Goal: Task Accomplishment & Management: Manage account settings

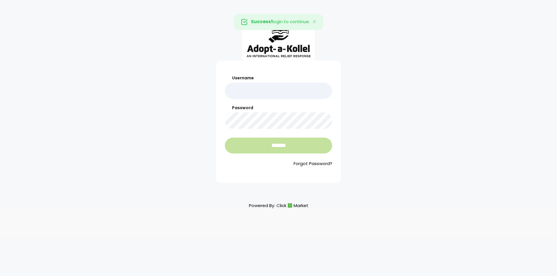
type input "**********"
click at [273, 148] on input "*******" at bounding box center [278, 146] width 107 height 16
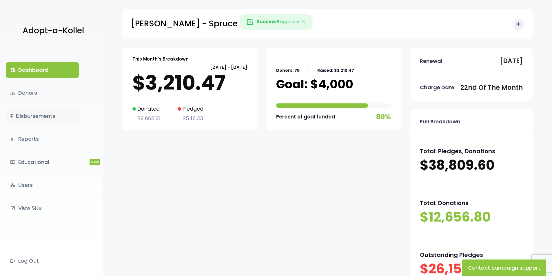
click at [36, 116] on link "$ Disbursements" at bounding box center [42, 116] width 73 height 16
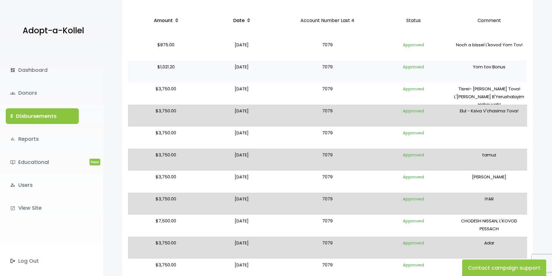
scroll to position [145, 0]
